Goal: Task Accomplishment & Management: Complete application form

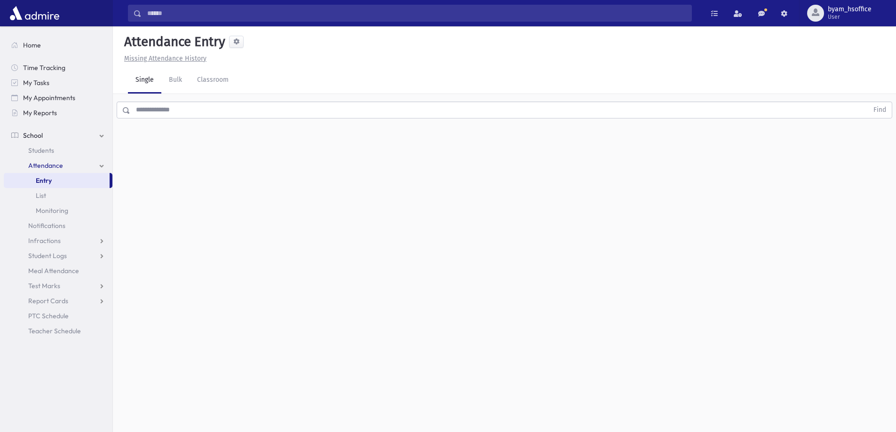
click at [192, 107] on input "text" at bounding box center [499, 110] width 738 height 17
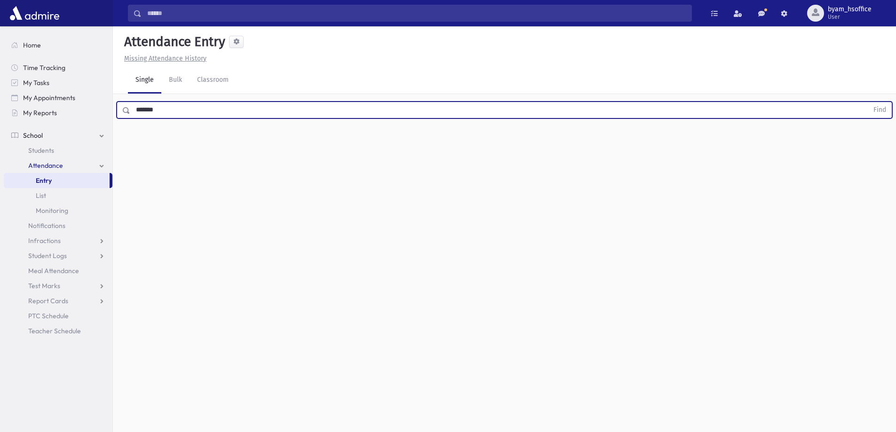
type input "*******"
click at [868, 102] on button "Find" at bounding box center [880, 110] width 24 height 16
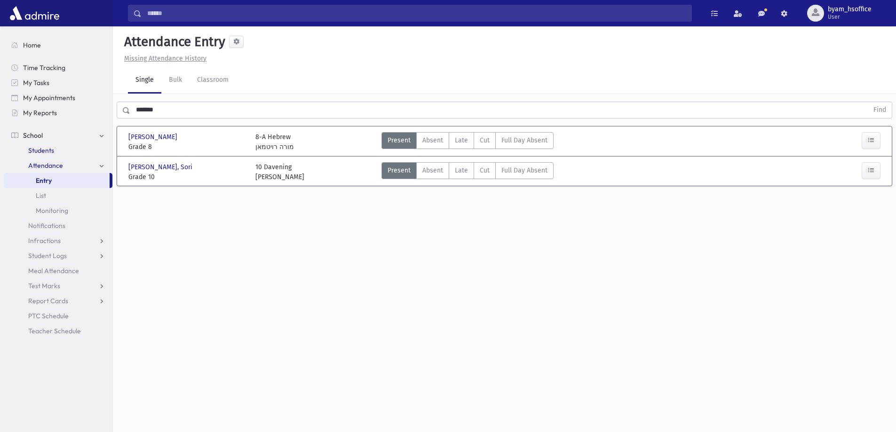
click at [44, 147] on span "Students" at bounding box center [41, 150] width 26 height 8
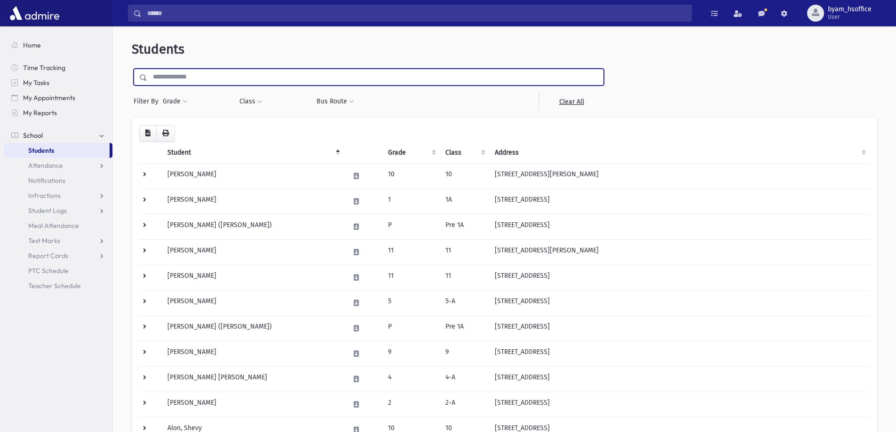
click at [212, 81] on input "text" at bounding box center [375, 77] width 456 height 17
type input "*******"
click at [132, 69] on input "submit" at bounding box center [145, 75] width 26 height 13
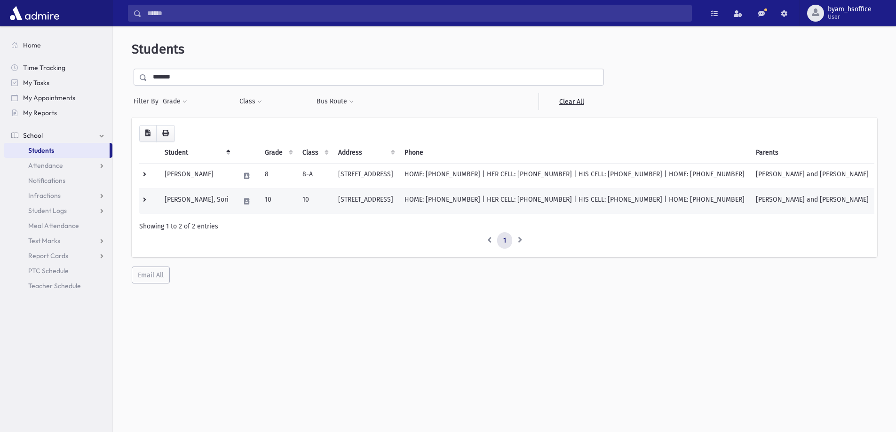
click at [143, 198] on td at bounding box center [149, 201] width 20 height 25
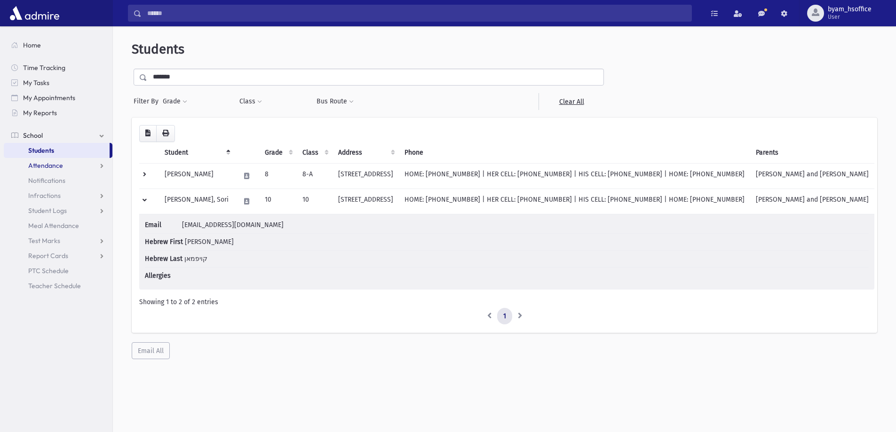
click at [72, 171] on link "Attendance" at bounding box center [58, 165] width 109 height 15
click at [63, 208] on span "Monitoring" at bounding box center [52, 210] width 32 height 8
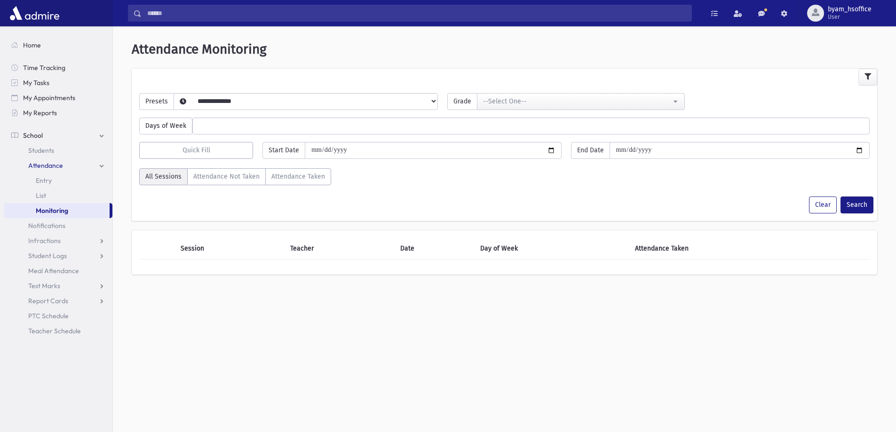
select select
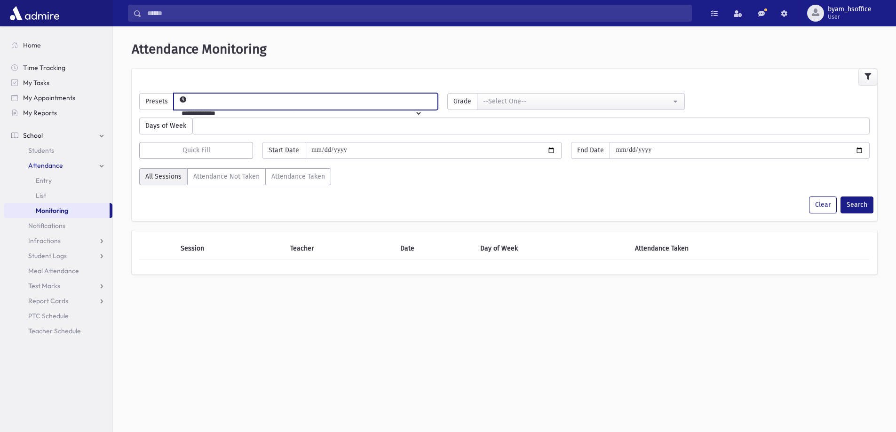
click at [231, 105] on select "**********" at bounding box center [298, 113] width 248 height 16
click at [55, 196] on link "List" at bounding box center [58, 195] width 109 height 15
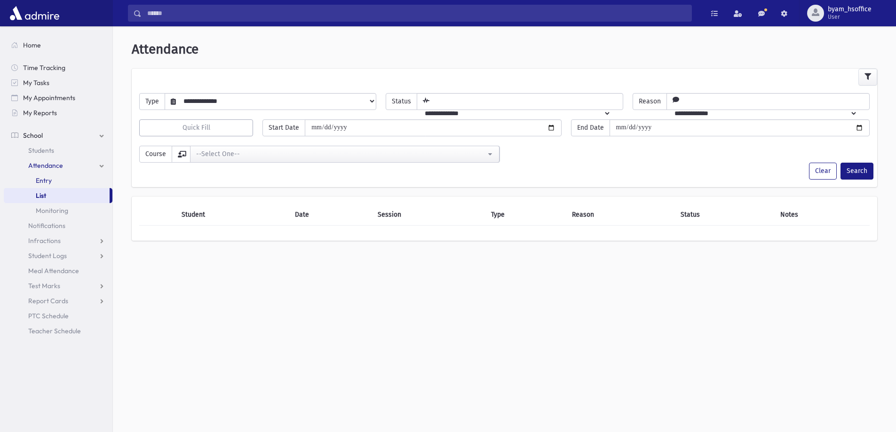
click at [52, 186] on link "Entry" at bounding box center [58, 180] width 109 height 15
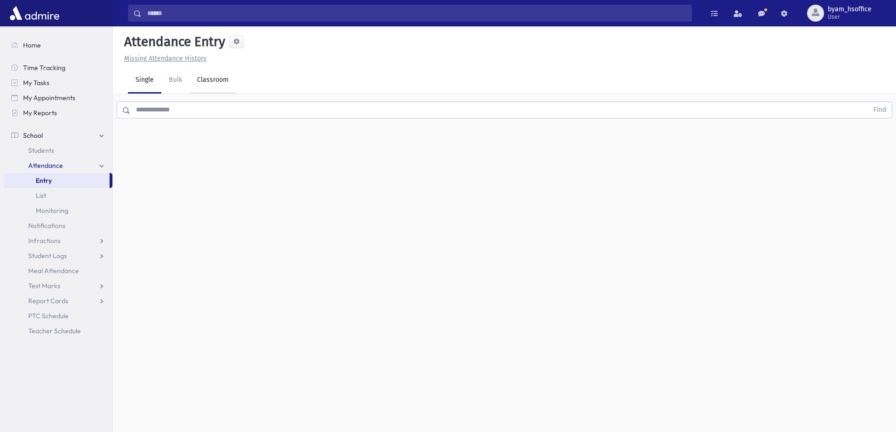
click at [221, 87] on link "Classroom" at bounding box center [213, 80] width 47 height 26
click at [179, 121] on input "**********" at bounding box center [160, 121] width 64 height 17
click at [187, 124] on input "**********" at bounding box center [160, 121] width 64 height 17
click at [261, 128] on button "--Select One--" at bounding box center [259, 121] width 113 height 17
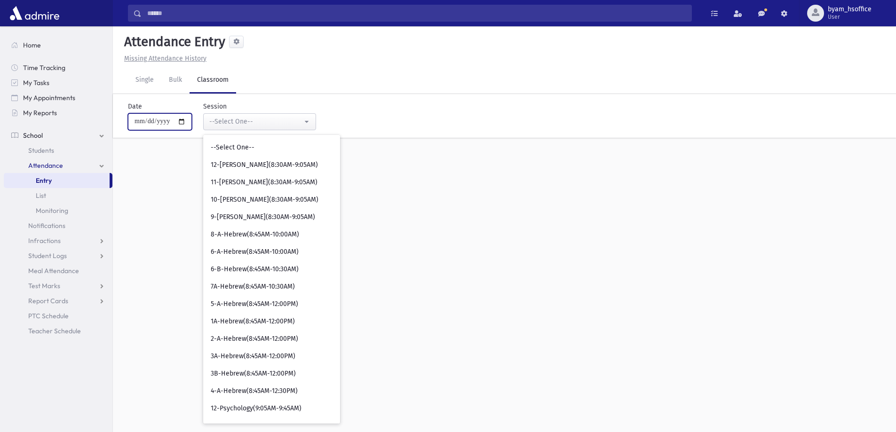
click at [171, 120] on input "**********" at bounding box center [160, 121] width 64 height 17
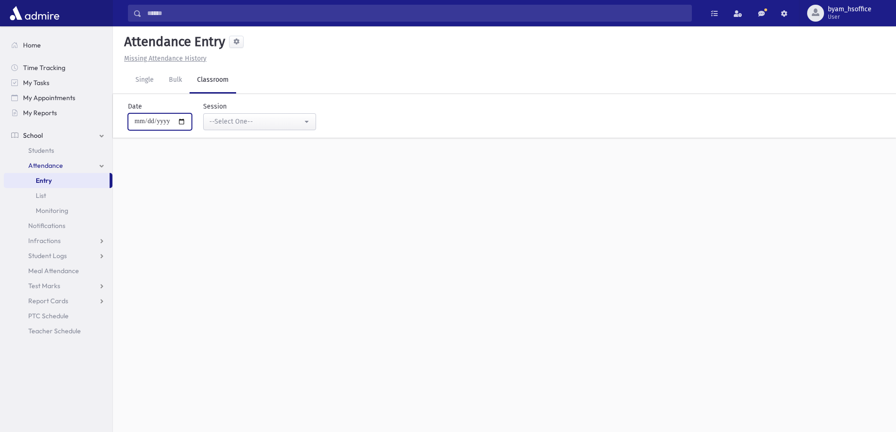
click at [185, 122] on input "**********" at bounding box center [160, 121] width 64 height 17
type input "**********"
click at [256, 122] on div "--Select One--" at bounding box center [255, 122] width 93 height 10
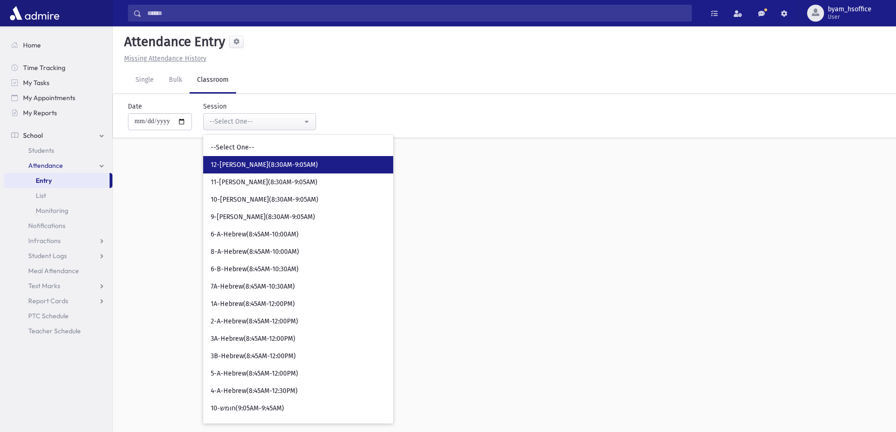
click at [269, 163] on span "12-Davening(8:30AM-9:05AM)" at bounding box center [264, 164] width 107 height 9
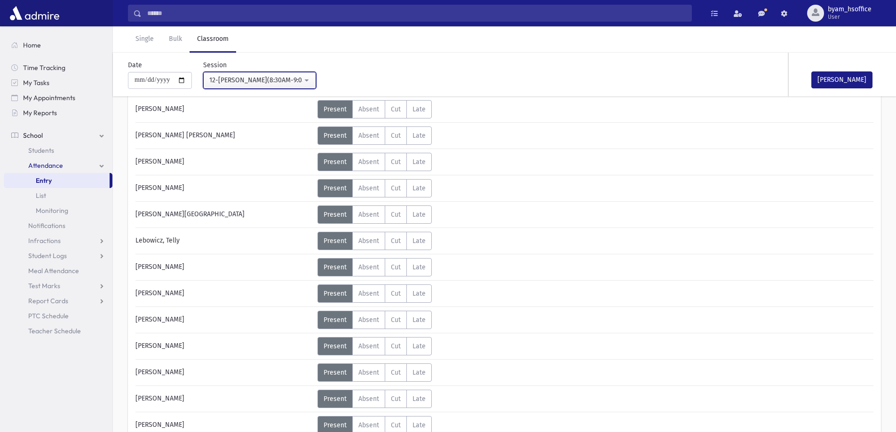
scroll to position [67, 0]
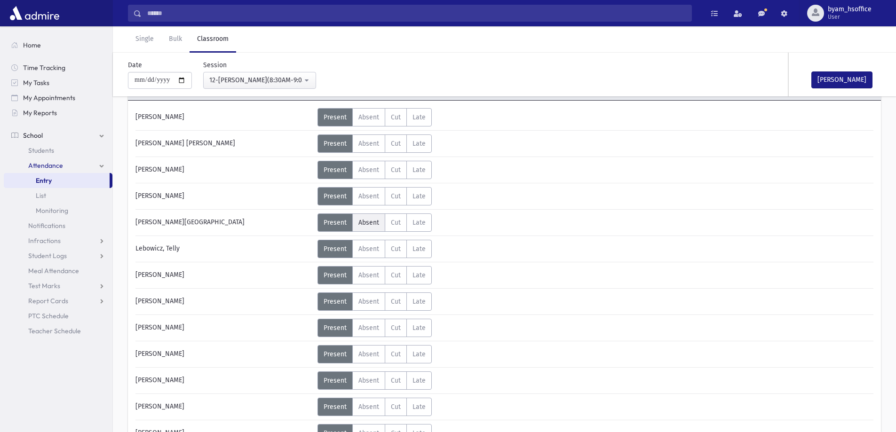
click at [368, 228] on label "Absent A" at bounding box center [368, 223] width 33 height 18
click at [363, 274] on span "Absent" at bounding box center [368, 275] width 21 height 8
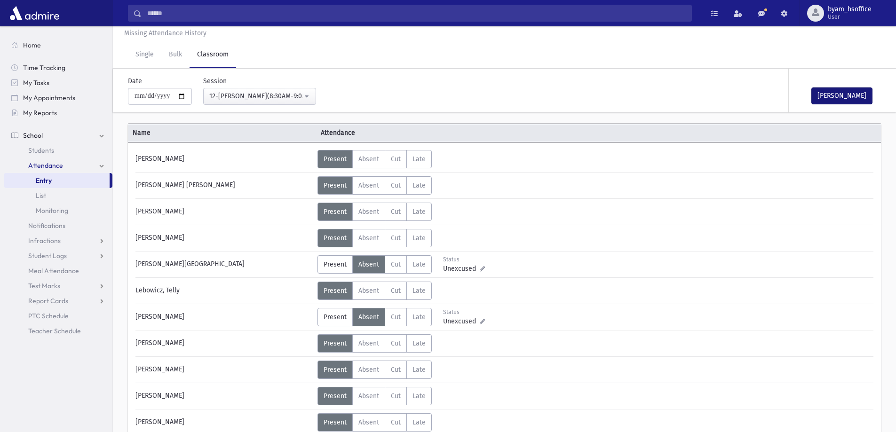
scroll to position [20, 0]
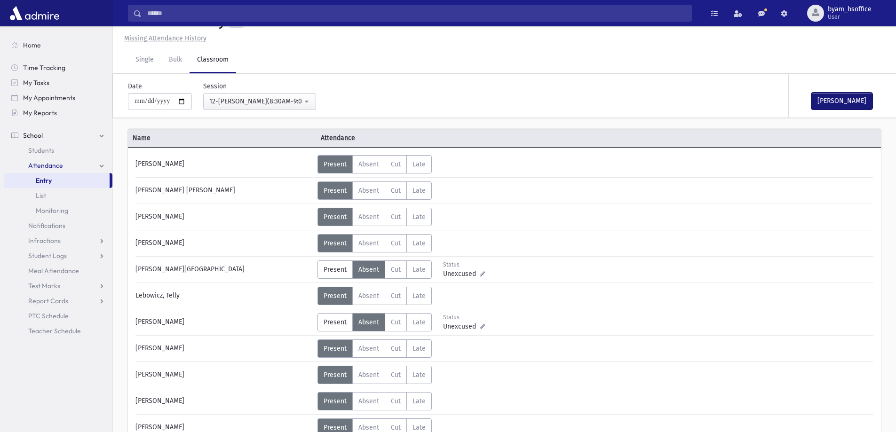
click at [852, 98] on button "Mark Done" at bounding box center [841, 101] width 61 height 17
click at [277, 97] on div "12-Davening(8:30AM-9:05AM)" at bounding box center [255, 101] width 93 height 10
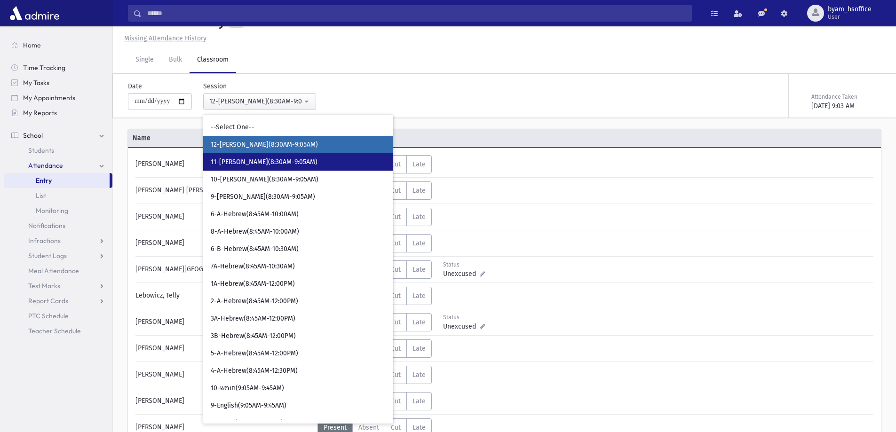
click at [248, 160] on span "11-Davening(8:30AM-9:05AM)" at bounding box center [264, 162] width 107 height 9
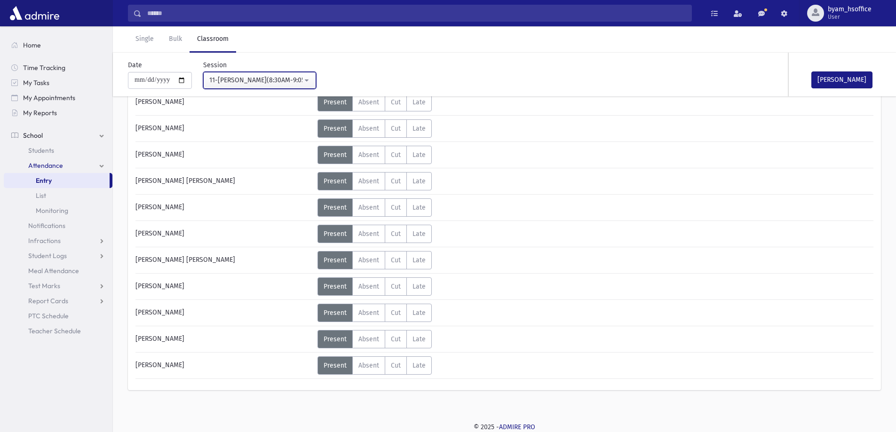
scroll to position [167, 0]
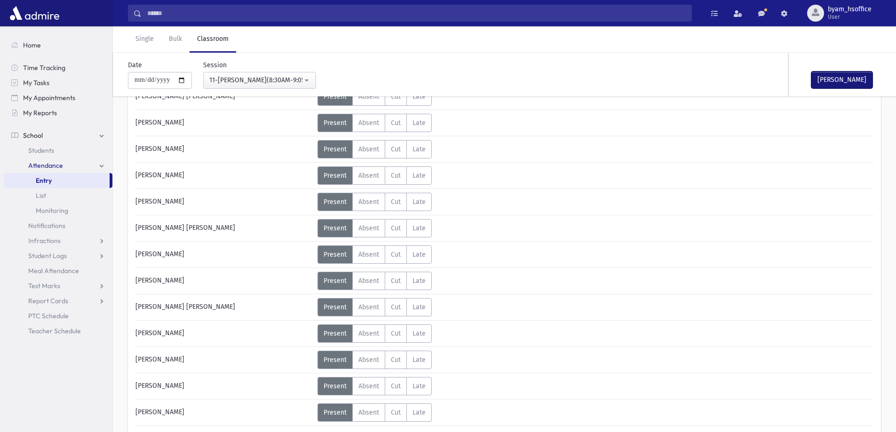
click at [860, 79] on button "Mark Done" at bounding box center [841, 79] width 61 height 17
click at [290, 78] on div "11-Davening(8:30AM-9:05AM)" at bounding box center [255, 80] width 93 height 10
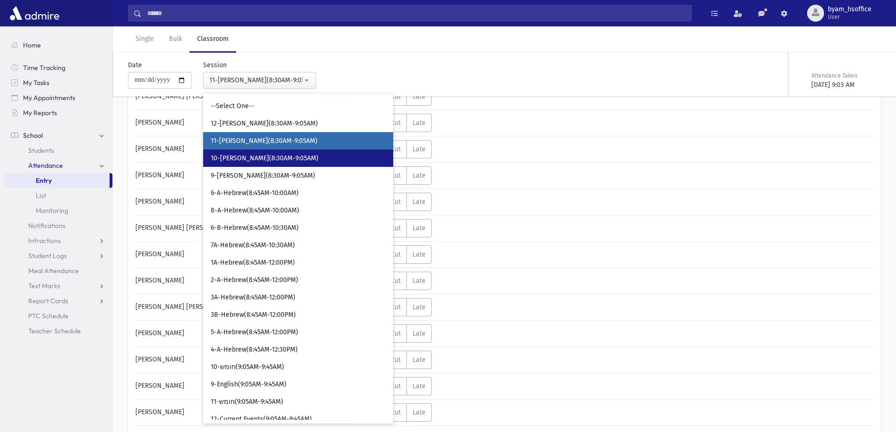
click at [279, 161] on span "10-Davening(8:30AM-9:05AM)" at bounding box center [265, 158] width 108 height 9
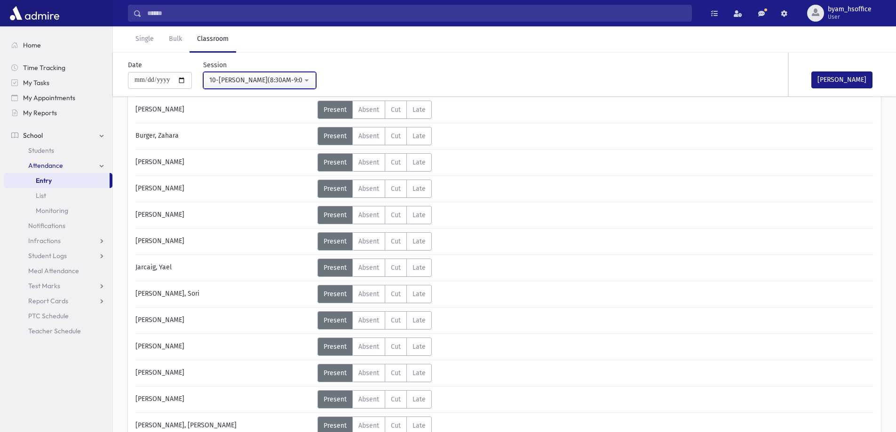
scroll to position [188, 0]
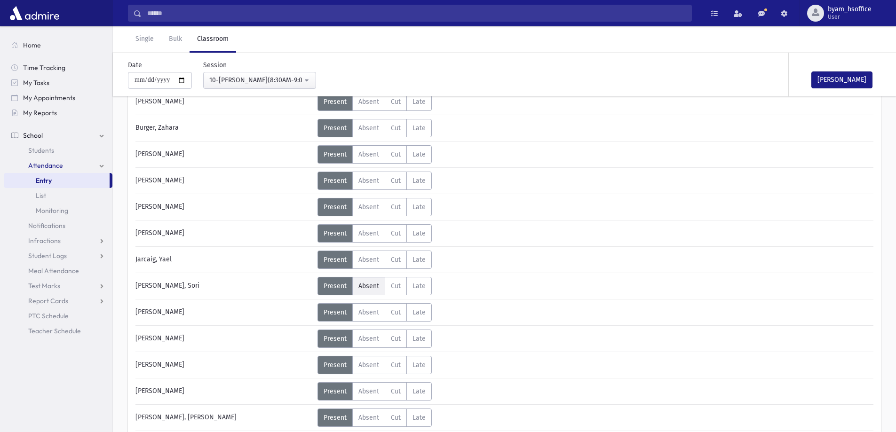
click at [369, 293] on label "Absent A" at bounding box center [368, 286] width 33 height 18
click at [335, 288] on span "Present" at bounding box center [335, 286] width 23 height 8
click at [256, 83] on div "10-Davening(8:30AM-9:05AM)" at bounding box center [255, 80] width 93 height 10
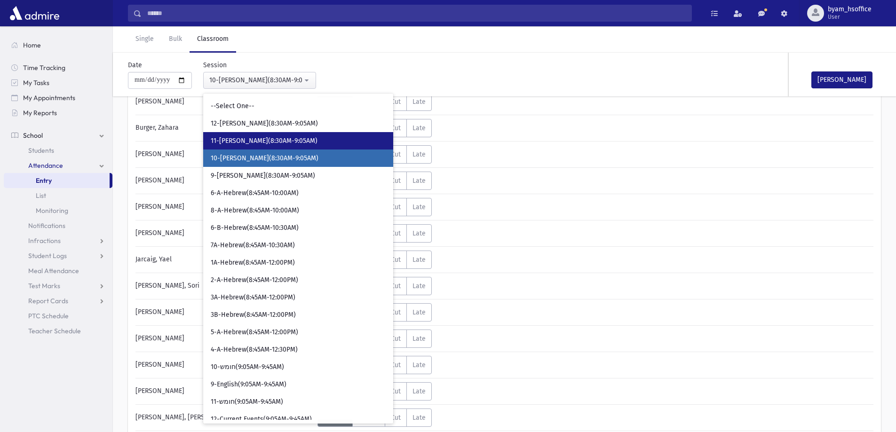
click at [259, 139] on span "11-Davening(8:30AM-9:05AM)" at bounding box center [264, 140] width 107 height 9
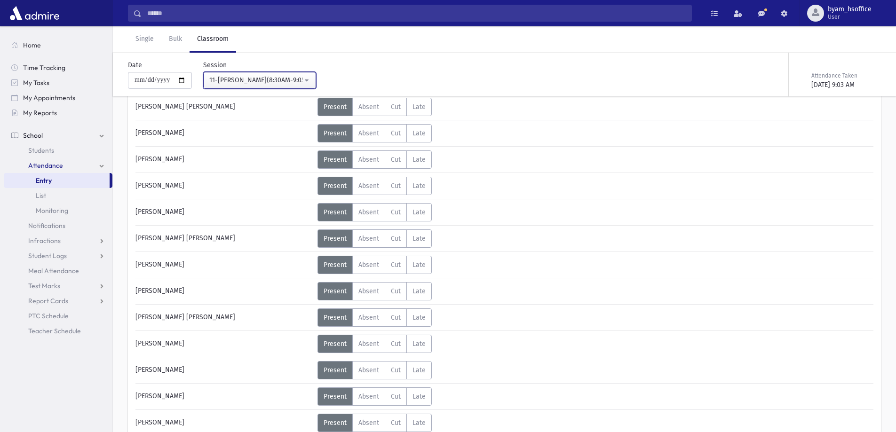
scroll to position [141, 0]
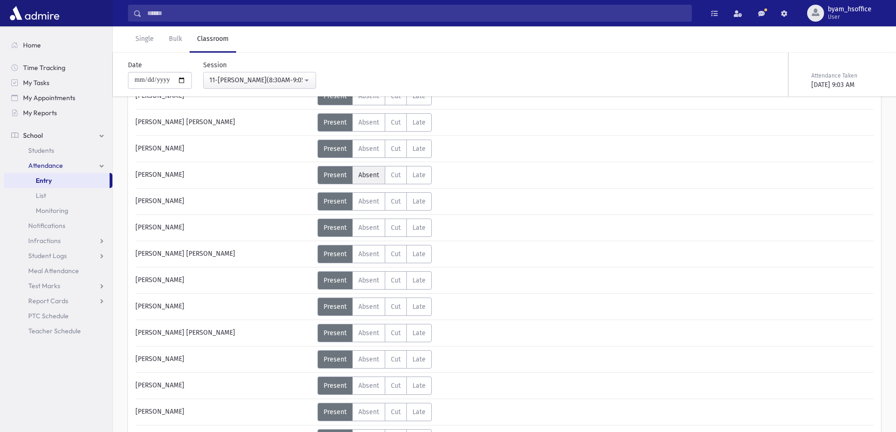
click at [362, 179] on span "Absent" at bounding box center [368, 175] width 21 height 8
click at [285, 78] on div "11-Davening(8:30AM-9:05AM)" at bounding box center [255, 80] width 93 height 10
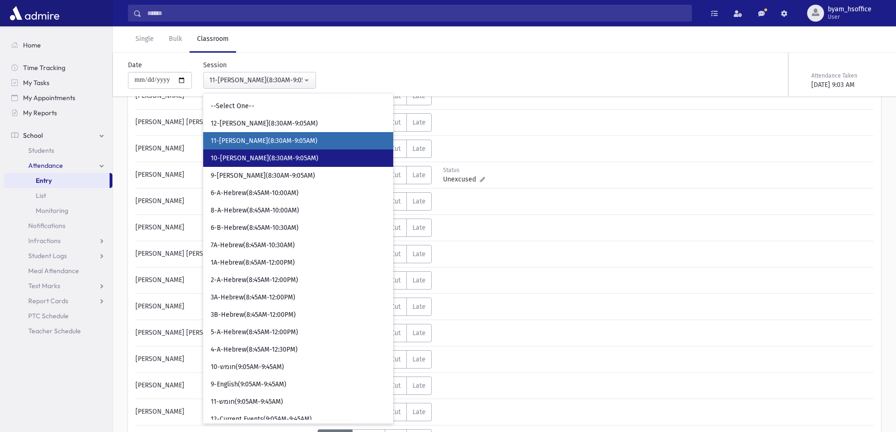
click at [282, 163] on span "10-Davening(8:30AM-9:05AM)" at bounding box center [265, 158] width 108 height 9
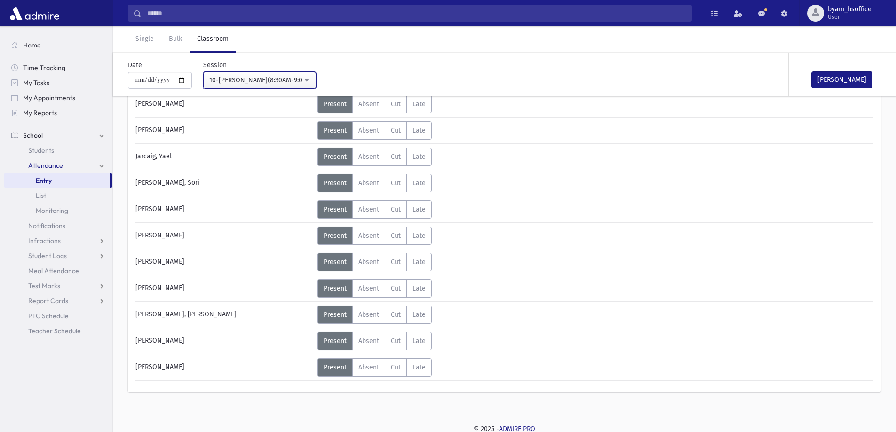
scroll to position [293, 0]
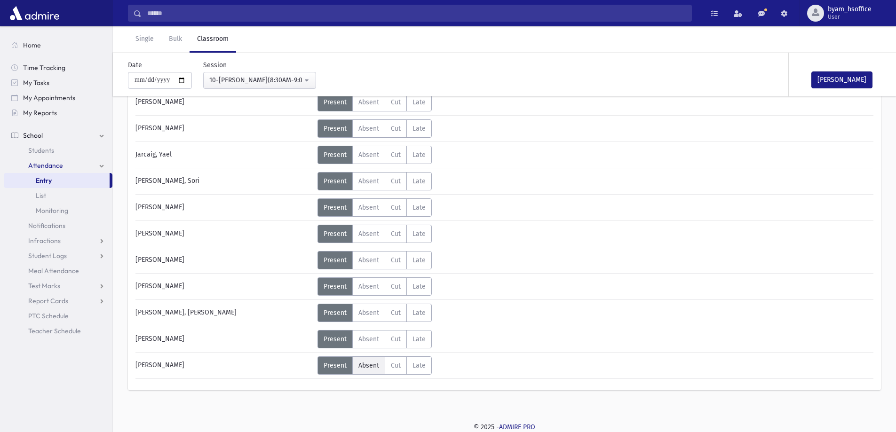
click at [369, 362] on span "Absent" at bounding box center [368, 366] width 21 height 8
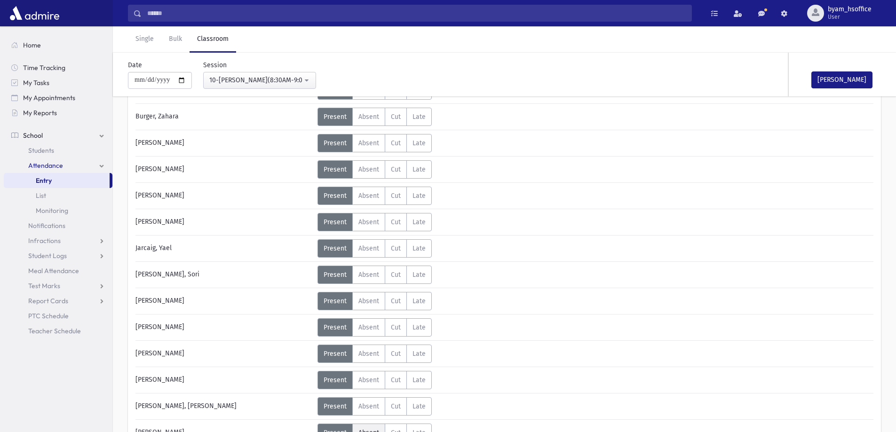
scroll to position [199, 0]
click at [852, 81] on button "Mark Done" at bounding box center [841, 79] width 61 height 17
click at [285, 82] on div "10-Davening(8:30AM-9:05AM)" at bounding box center [255, 80] width 93 height 10
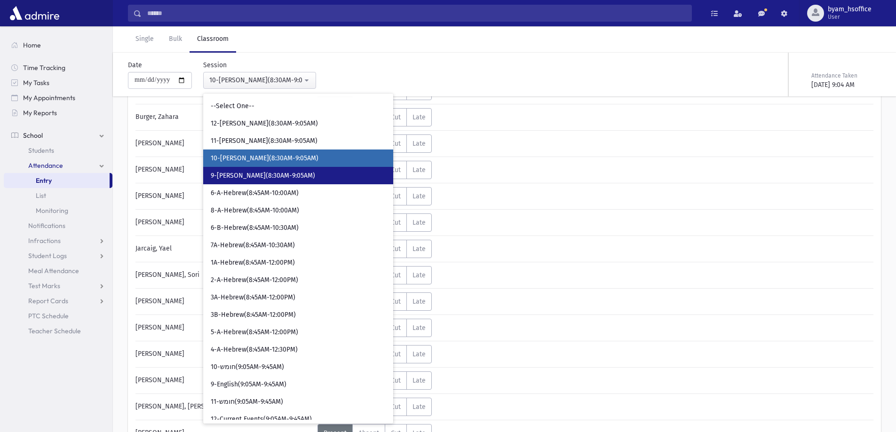
click at [291, 178] on span "9-Davening(8:30AM-9:05AM)" at bounding box center [263, 175] width 104 height 9
select select "****"
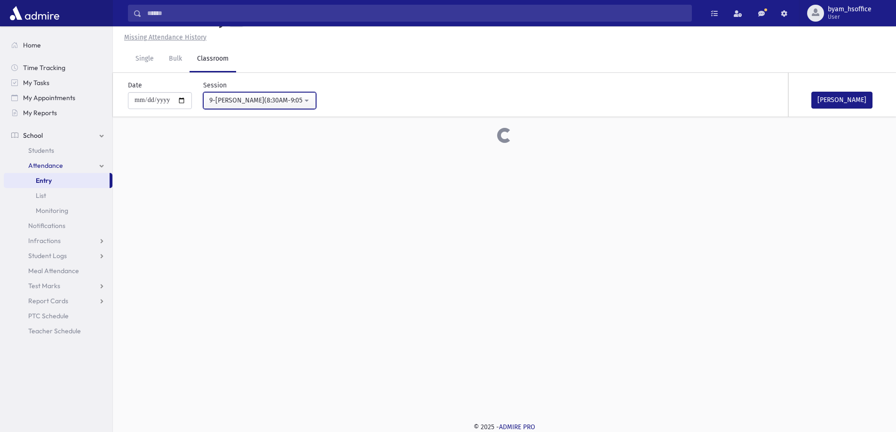
scroll to position [199, 0]
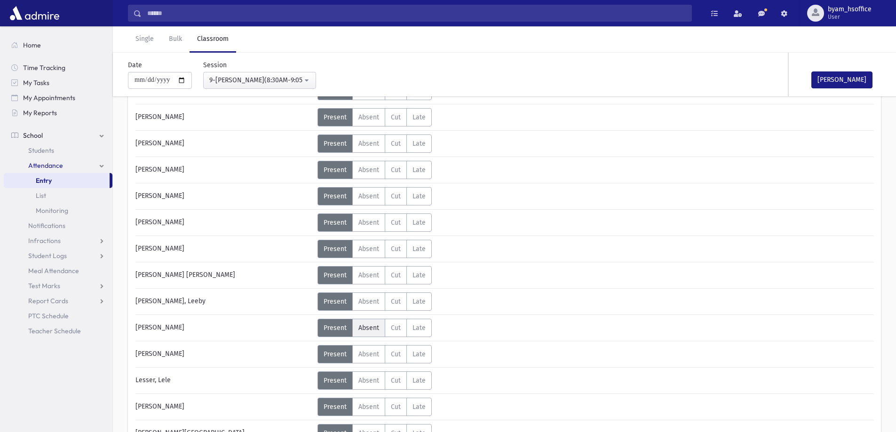
click at [357, 327] on label "Absent A" at bounding box center [368, 328] width 33 height 18
click at [377, 254] on label "Absent A" at bounding box center [368, 249] width 33 height 18
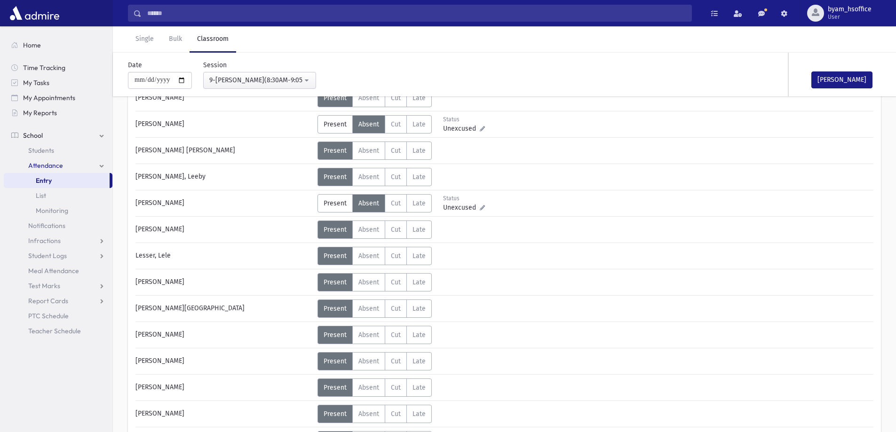
scroll to position [340, 0]
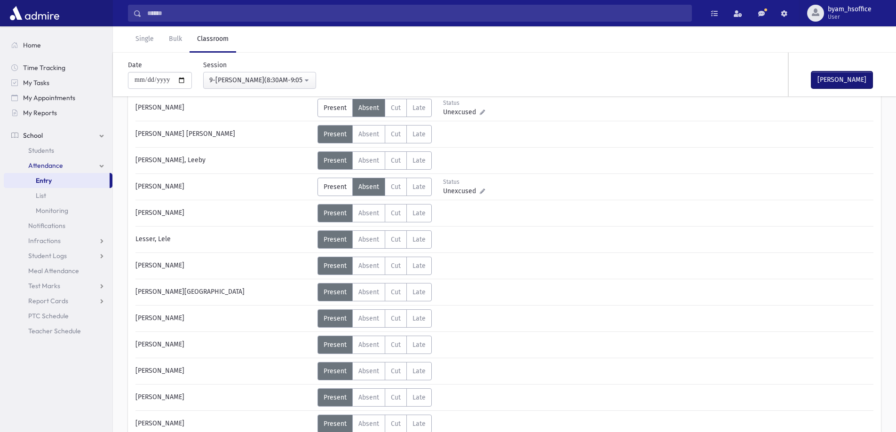
click at [840, 82] on button "Mark Done" at bounding box center [841, 79] width 61 height 17
click at [296, 80] on div "9-Davening(8:30AM-9:05AM)" at bounding box center [255, 80] width 93 height 10
